Goal: Navigation & Orientation: Find specific page/section

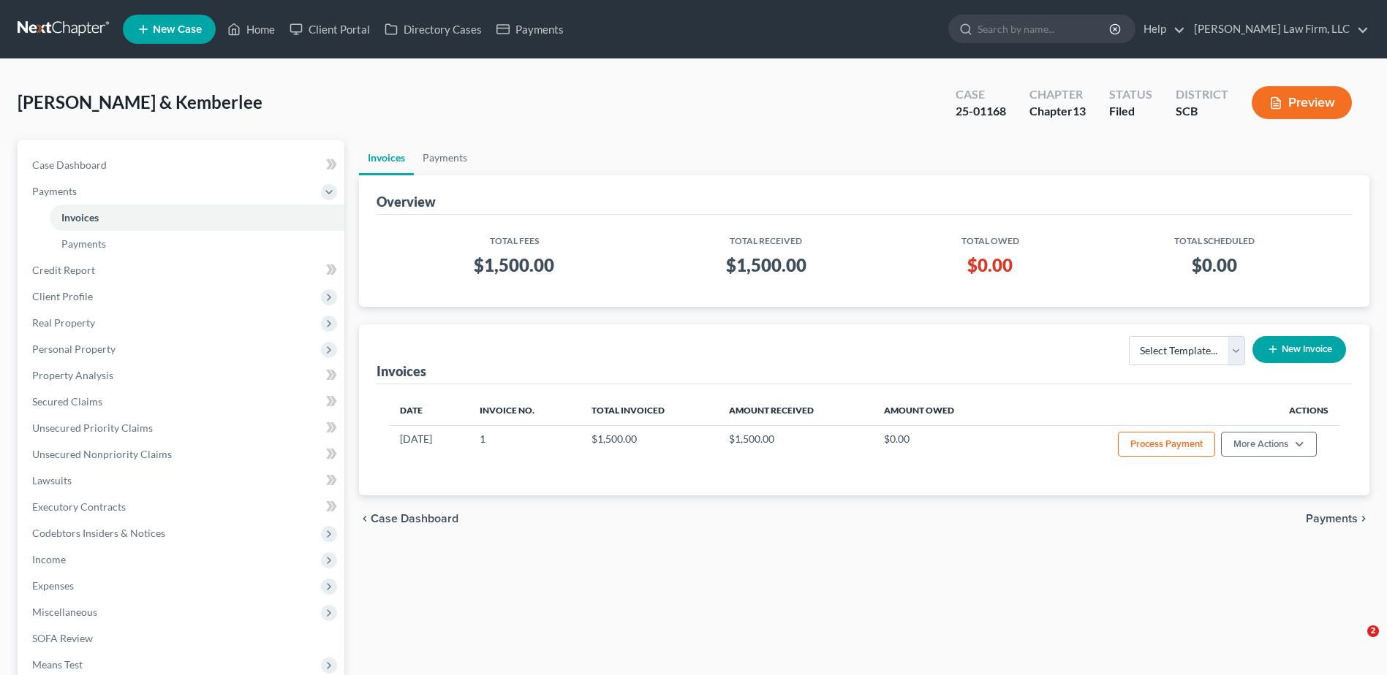
click at [72, 31] on link at bounding box center [65, 29] width 94 height 26
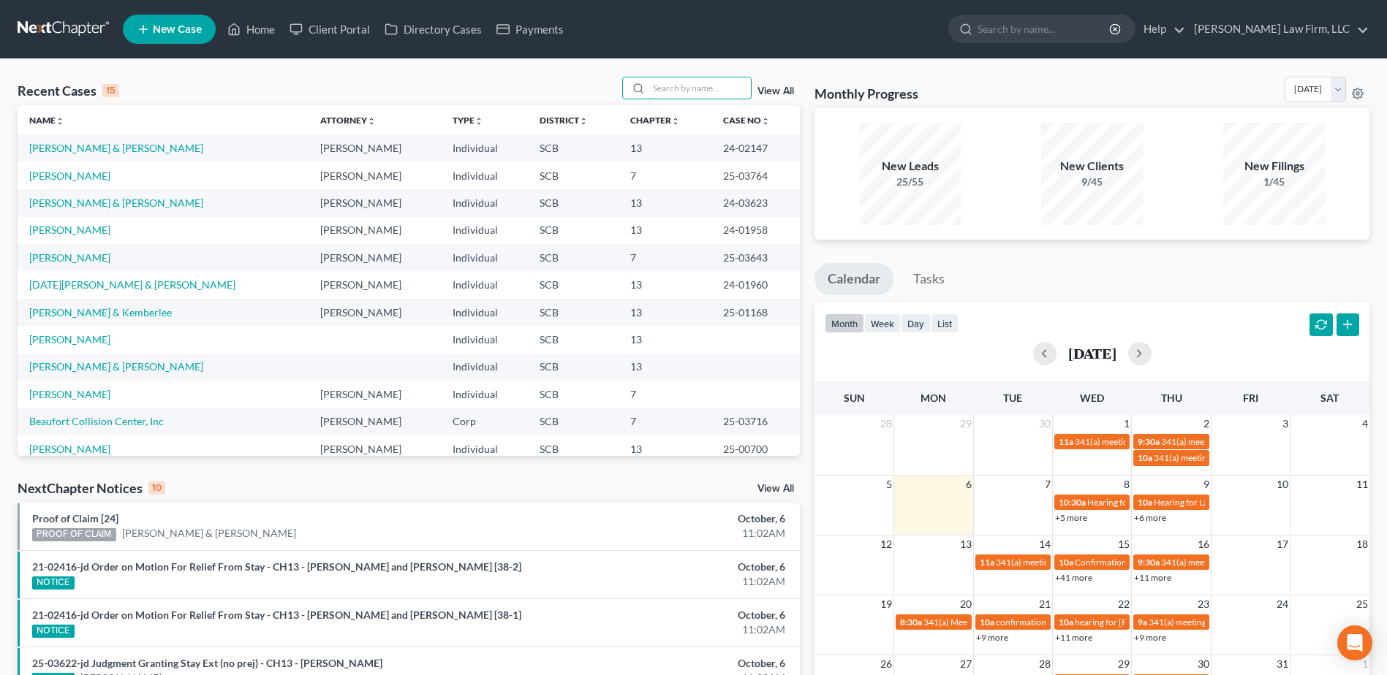
click at [717, 86] on input "search" at bounding box center [699, 87] width 102 height 21
type input "[PERSON_NAME]"
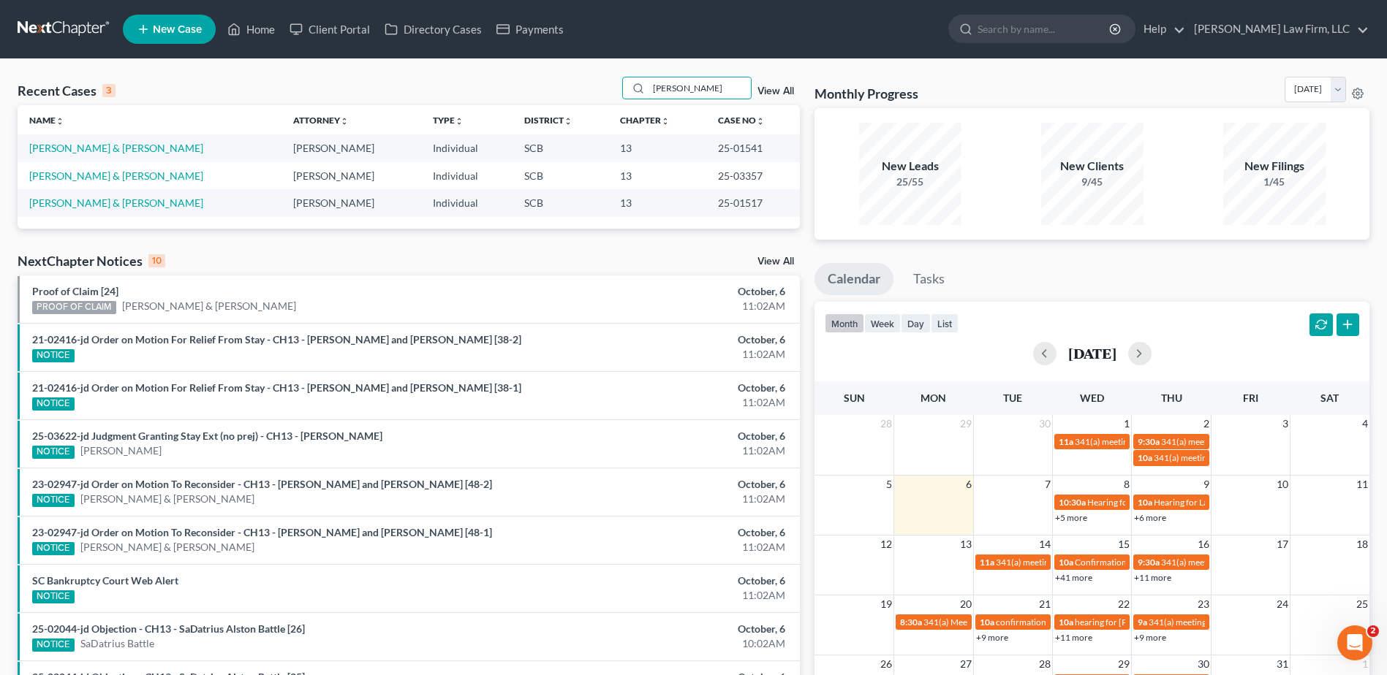
drag, startPoint x: 694, startPoint y: 79, endPoint x: 562, endPoint y: 105, distance: 134.9
click at [563, 106] on div "Recent Cases 3 [PERSON_NAME] View All Name unfold_more expand_more expand_less …" at bounding box center [409, 153] width 782 height 152
